Goal: Use online tool/utility: Utilize a website feature to perform a specific function

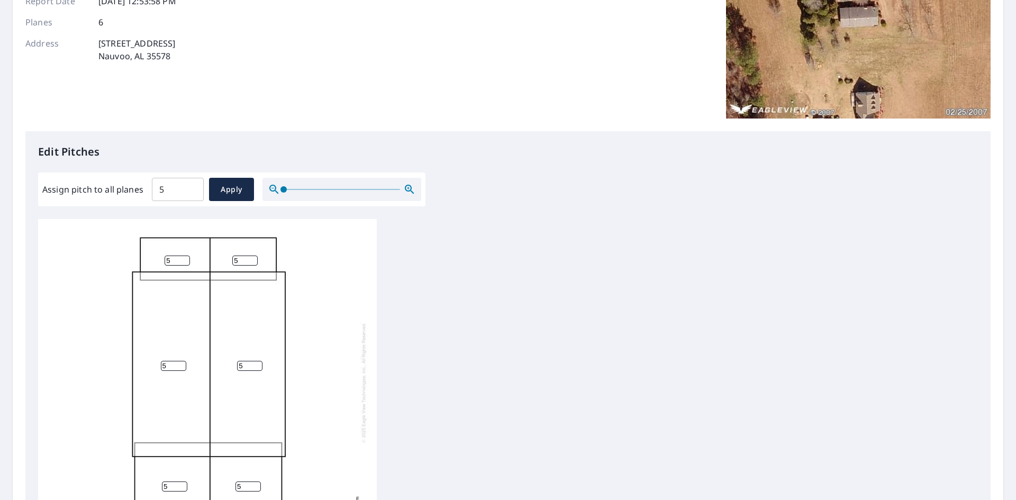
scroll to position [159, 0]
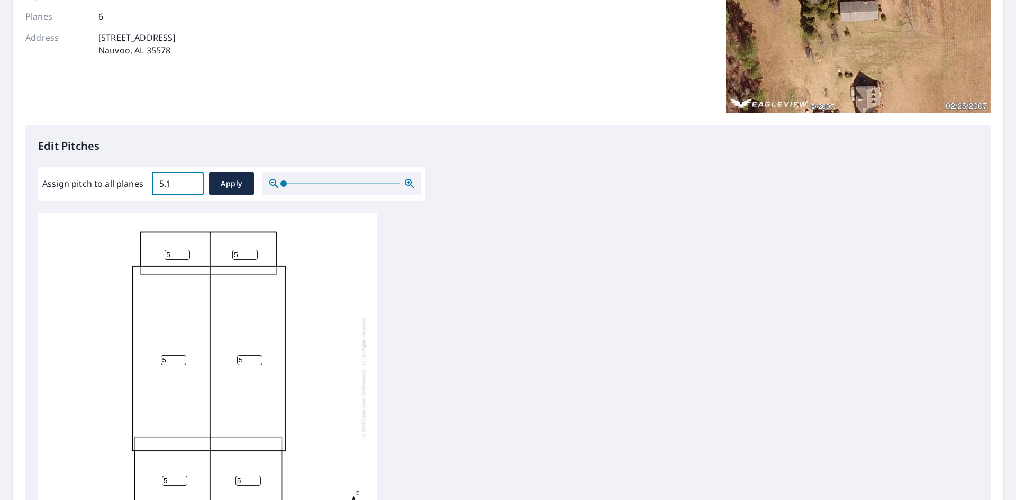
click at [191, 179] on input "5.1" at bounding box center [178, 184] width 52 height 30
click at [192, 188] on input "5" at bounding box center [178, 184] width 52 height 30
click at [192, 188] on input "4.9" at bounding box center [178, 184] width 52 height 30
click at [192, 188] on input "4.8" at bounding box center [178, 184] width 52 height 30
click at [192, 188] on input "4.7" at bounding box center [178, 184] width 52 height 30
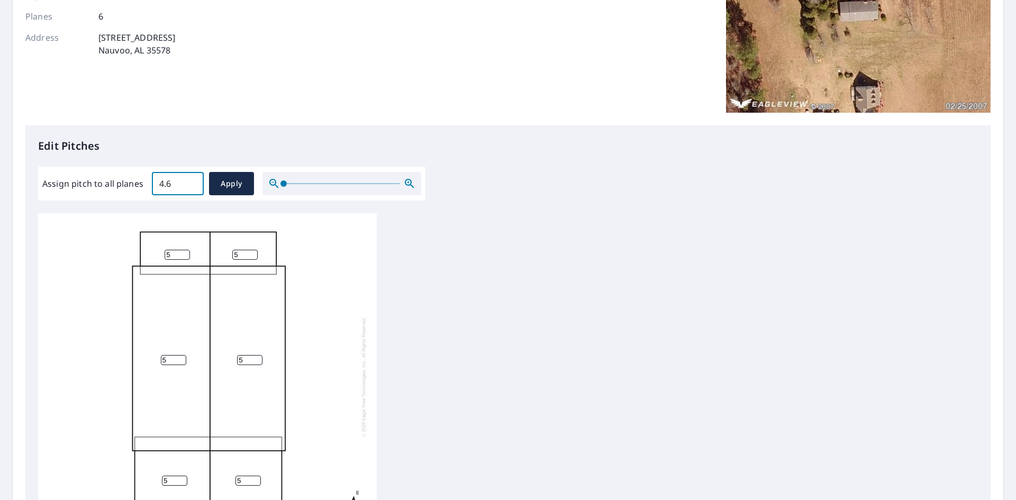
click at [192, 188] on input "4.6" at bounding box center [178, 184] width 52 height 30
click at [192, 188] on input "4.5" at bounding box center [178, 184] width 52 height 30
click at [191, 180] on input "4.6" at bounding box center [178, 184] width 52 height 30
click at [191, 180] on input "4.7" at bounding box center [178, 184] width 52 height 30
click at [191, 180] on input "4.8" at bounding box center [178, 184] width 52 height 30
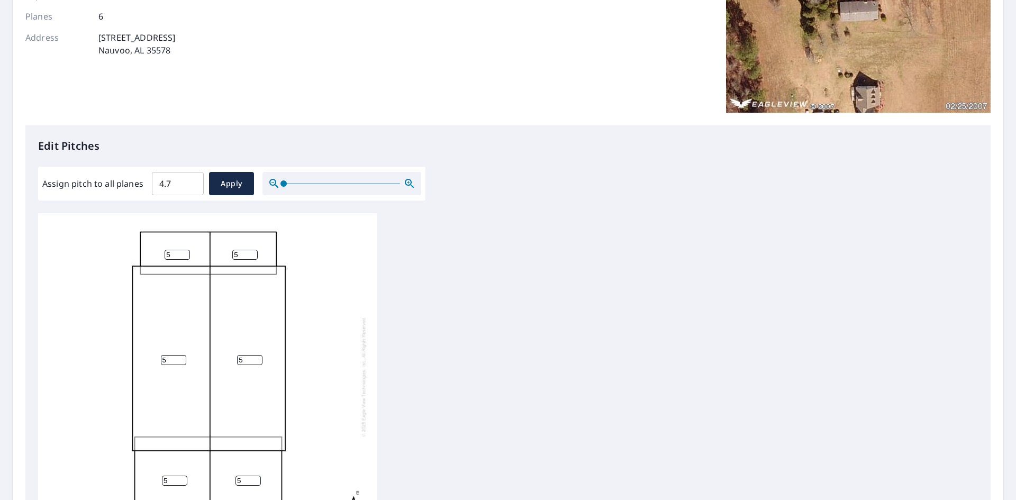
click at [190, 187] on input "4.7" at bounding box center [178, 184] width 52 height 30
click at [190, 187] on input "4.6" at bounding box center [178, 184] width 52 height 30
type input "4.5"
click at [190, 187] on input "4.5" at bounding box center [178, 184] width 52 height 30
